Goal: Communication & Community: Answer question/provide support

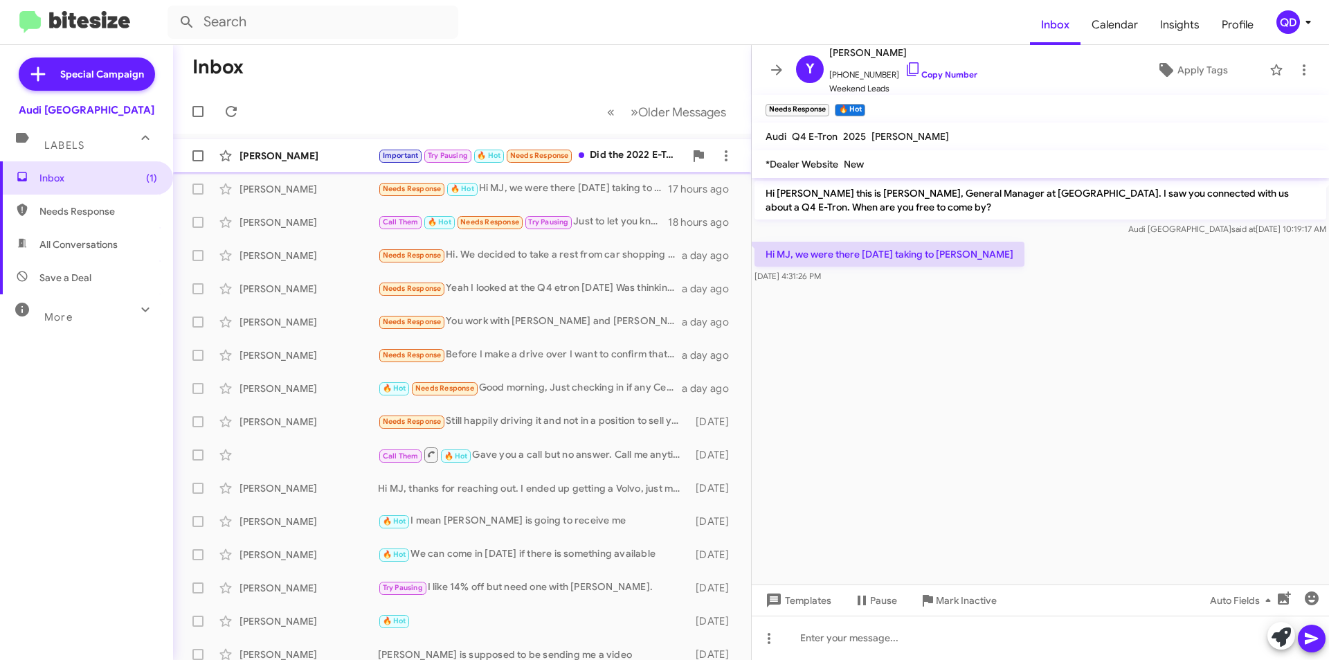
click at [324, 163] on div "[PERSON_NAME] Important Try Pausing 🔥 Hot Needs Response Did the 2022 E-Tron S …" at bounding box center [462, 156] width 556 height 28
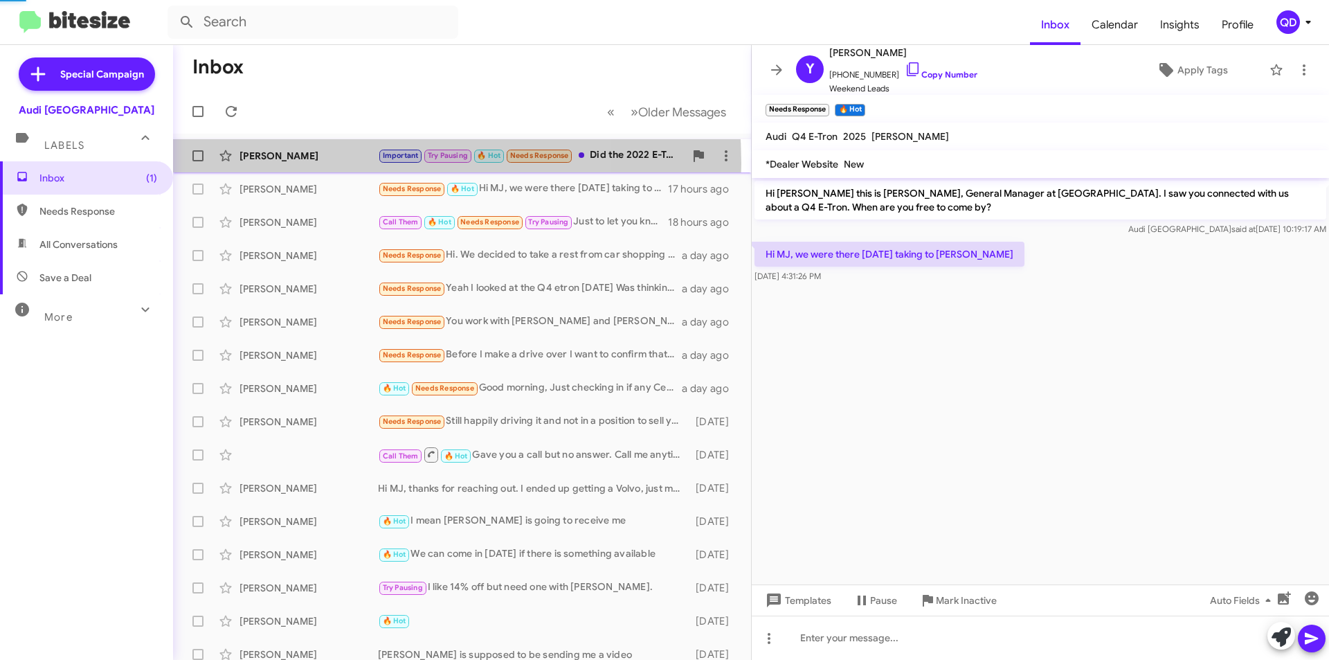
scroll to position [826, 0]
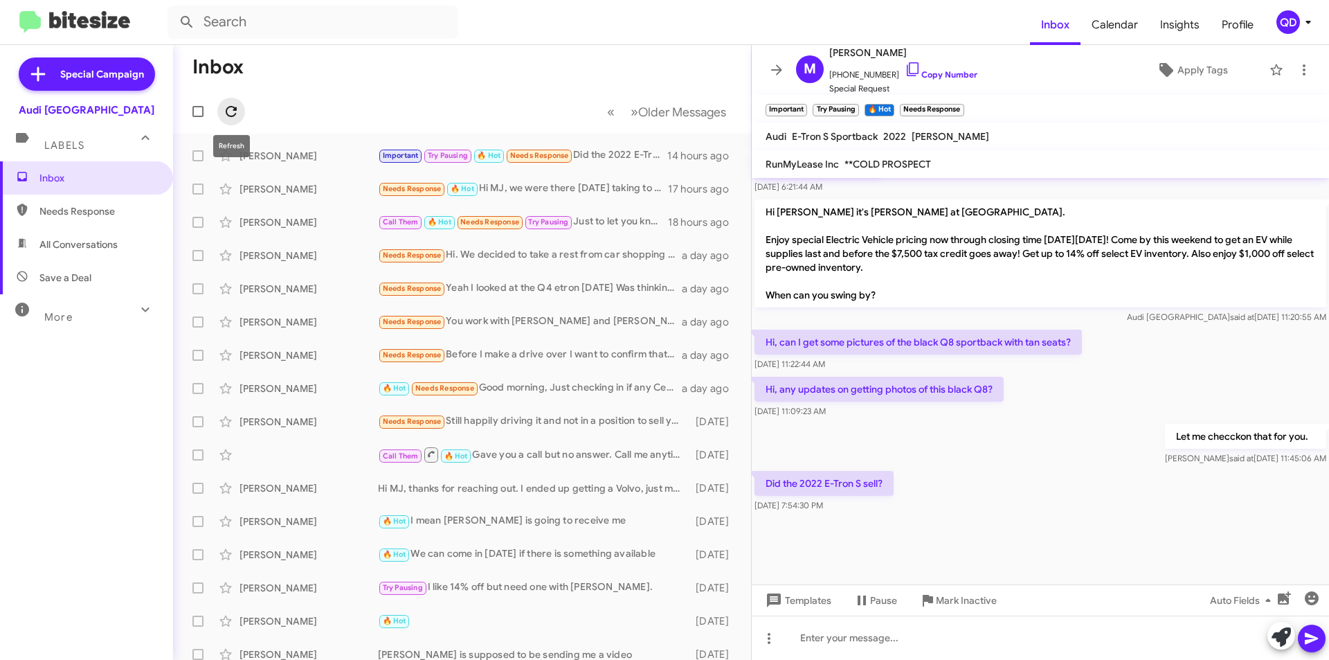
click at [226, 111] on icon at bounding box center [231, 111] width 11 height 11
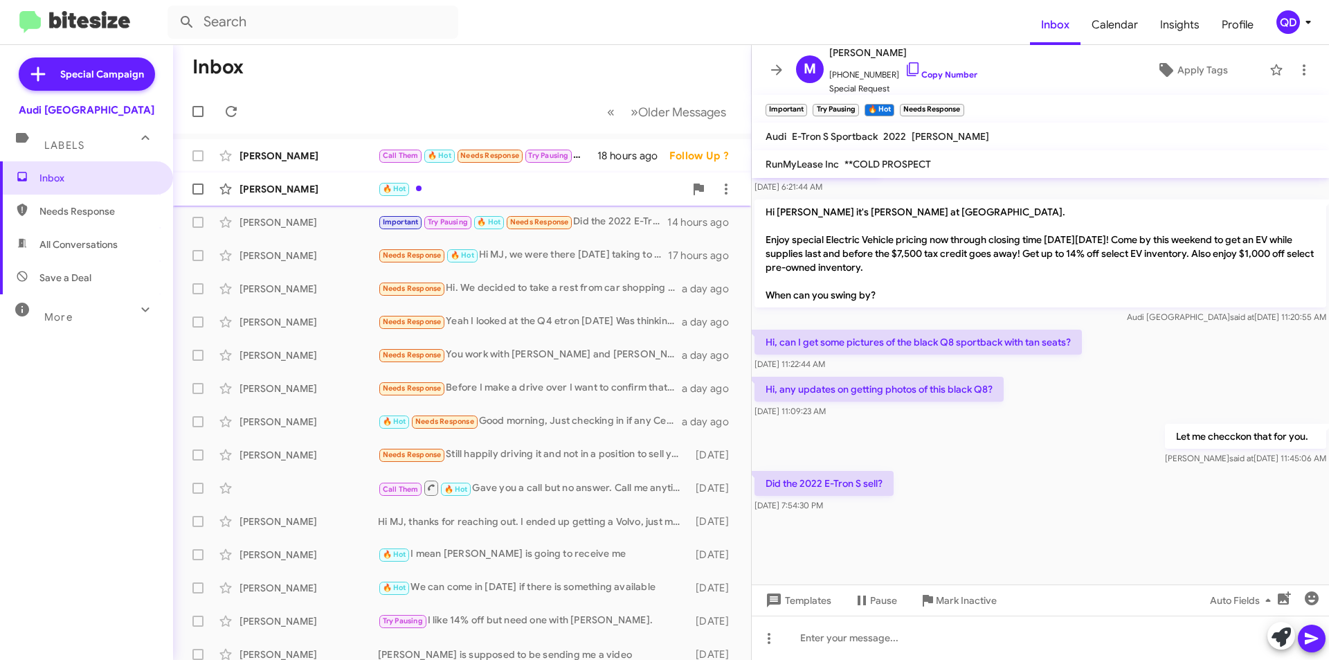
click at [298, 197] on div "[PERSON_NAME] 🔥 Hot [DATE] Follow Up ?" at bounding box center [462, 189] width 556 height 28
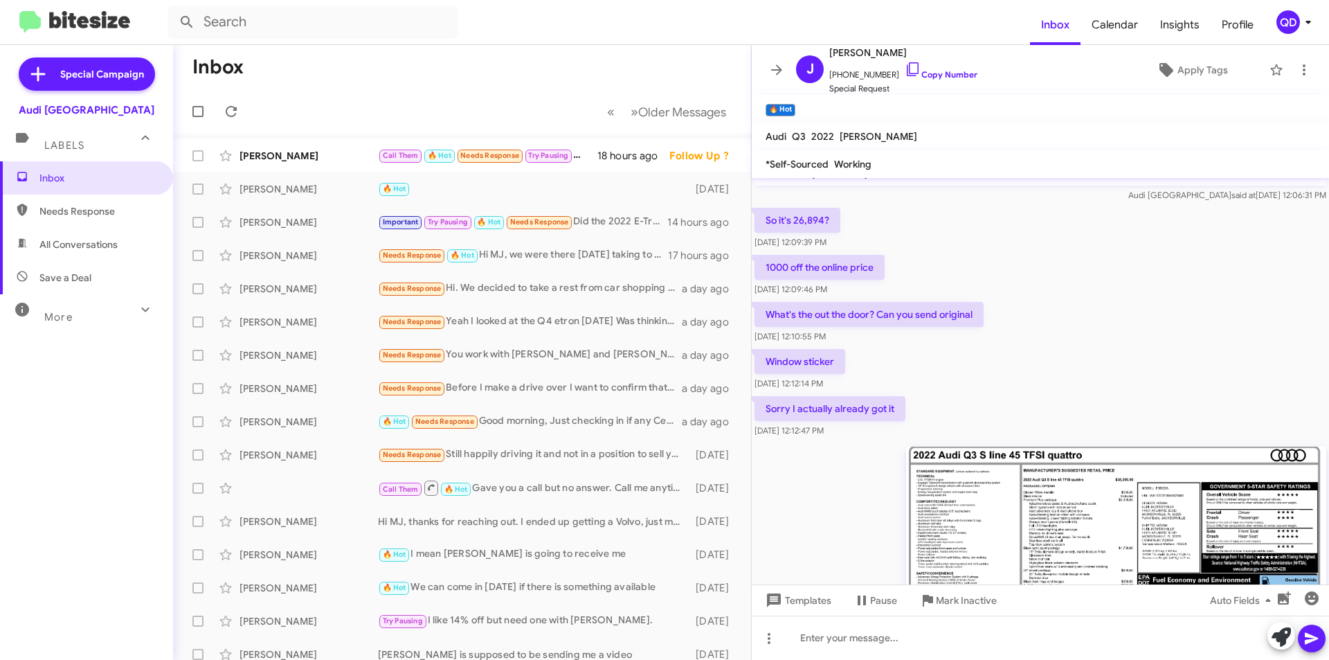
scroll to position [108, 0]
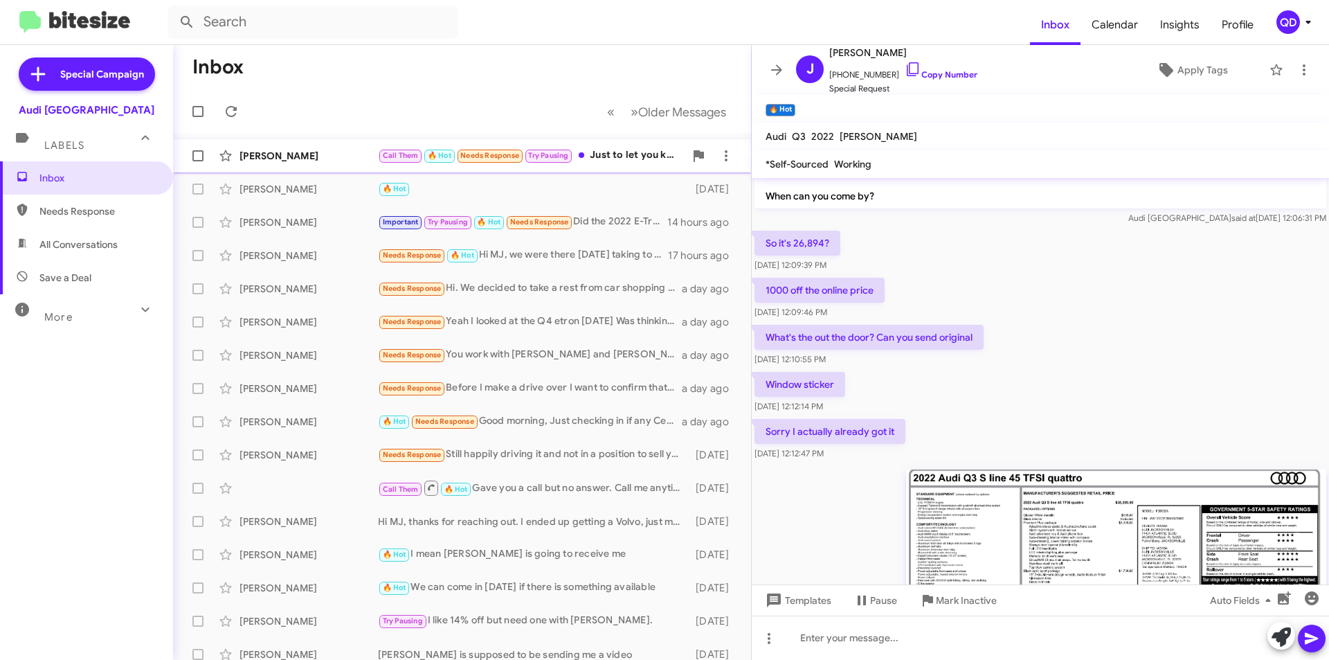
click at [342, 167] on div "[PERSON_NAME] Call Them 🔥 Hot Needs Response Try Pausing Just to let you know 1…" at bounding box center [462, 156] width 556 height 28
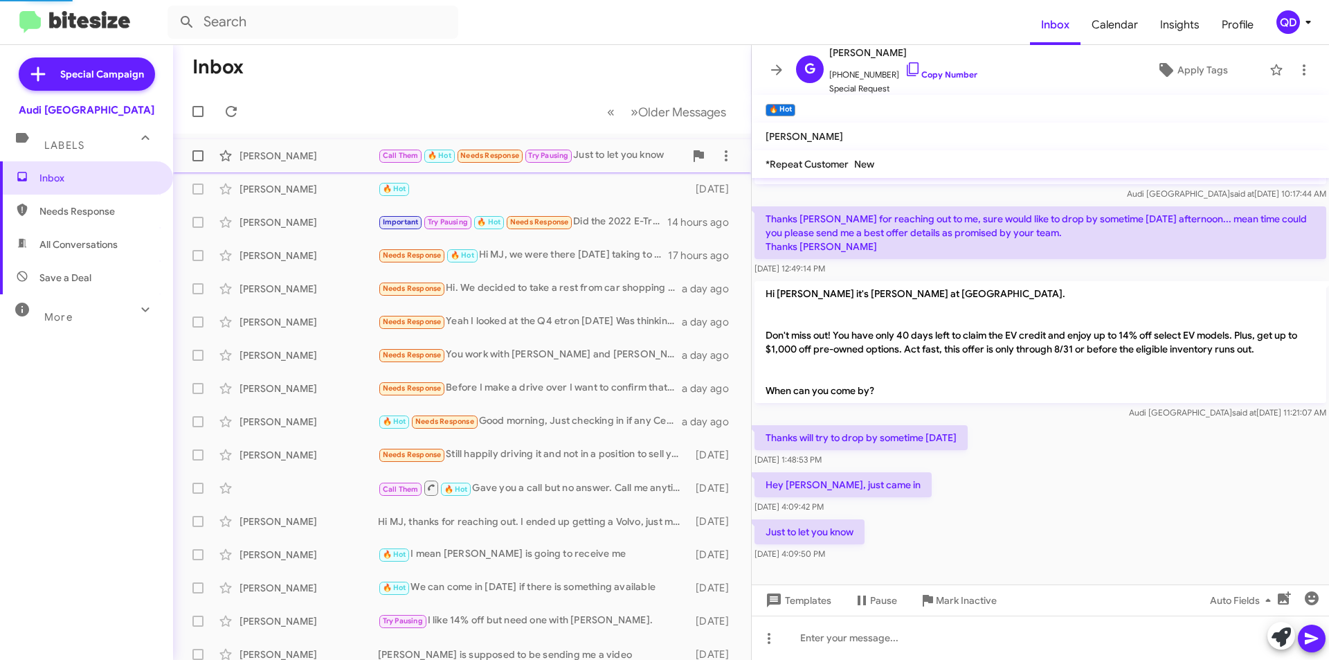
scroll to position [35, 0]
click at [994, 487] on div "Hey MJ, just came in [DATE] 4:09:42 PM" at bounding box center [1040, 492] width 577 height 47
